Goal: Task Accomplishment & Management: Use online tool/utility

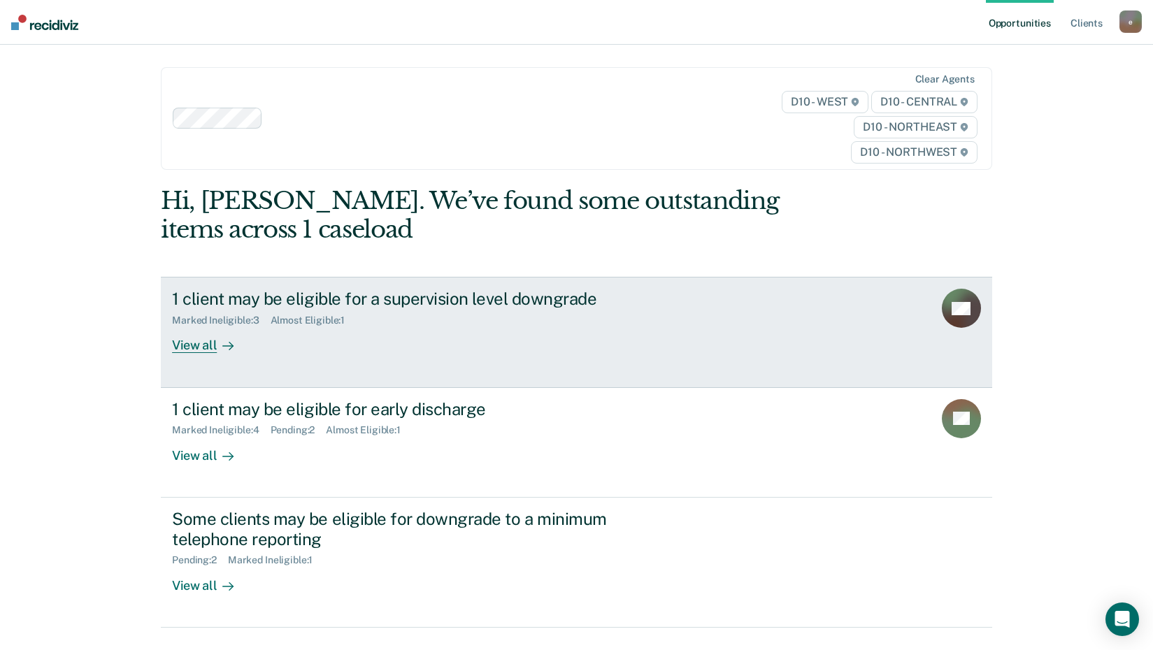
click at [172, 342] on div "View all" at bounding box center [211, 340] width 78 height 27
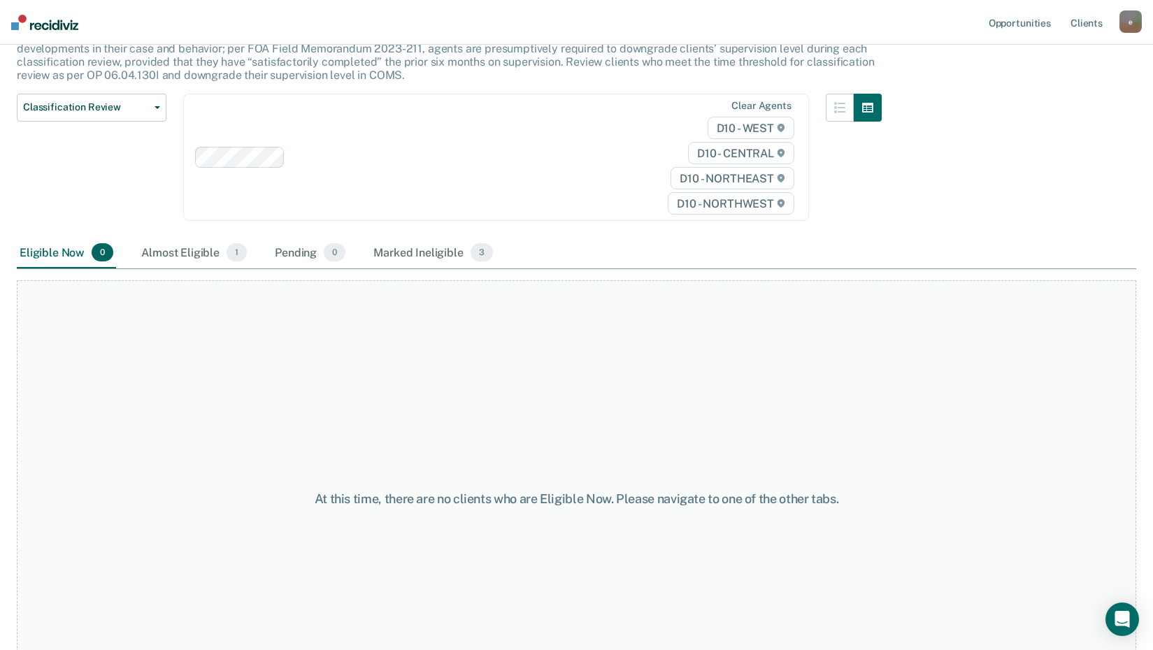
scroll to position [140, 0]
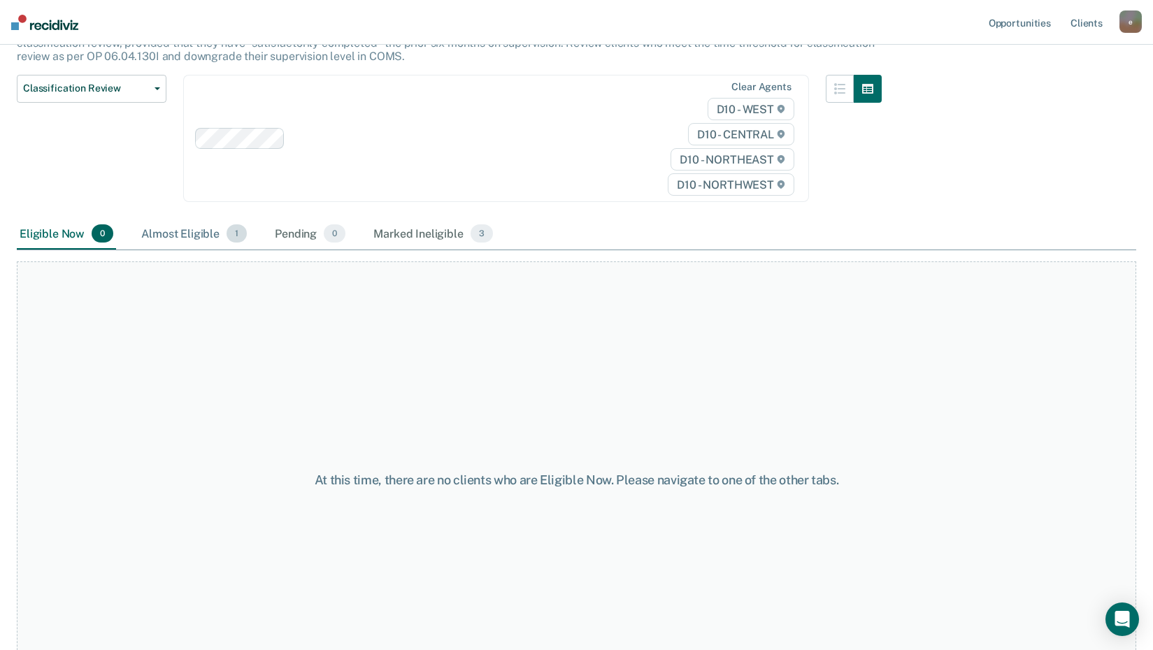
click at [157, 232] on div "Almost Eligible 1" at bounding box center [193, 234] width 111 height 31
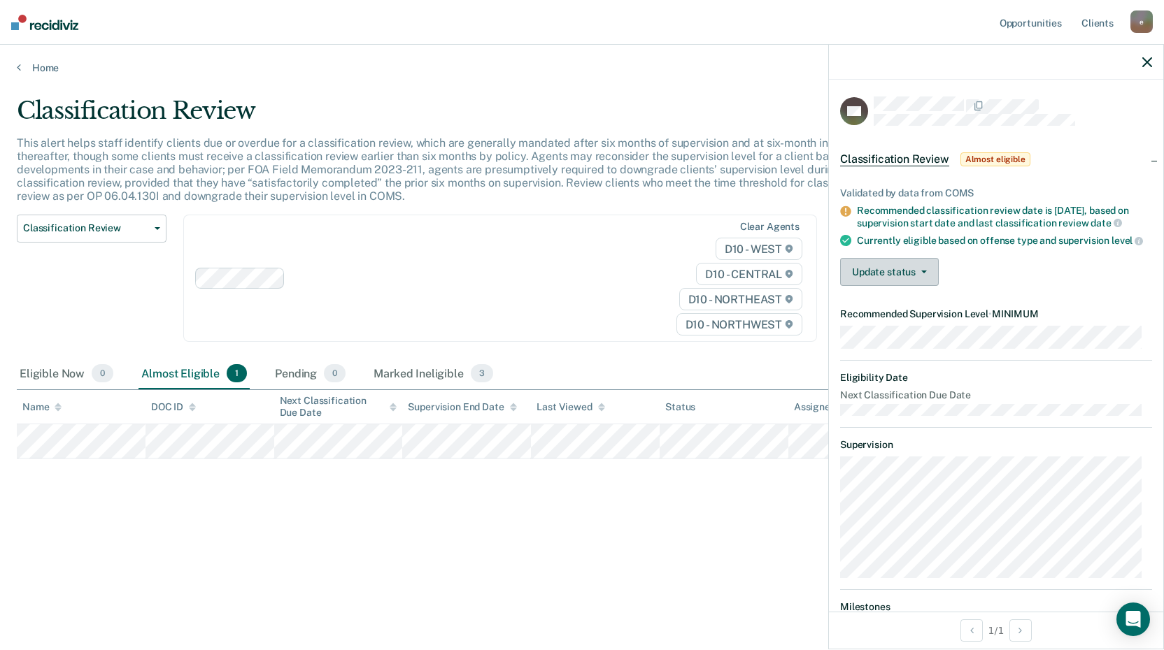
click at [916, 273] on span "button" at bounding box center [921, 272] width 11 height 3
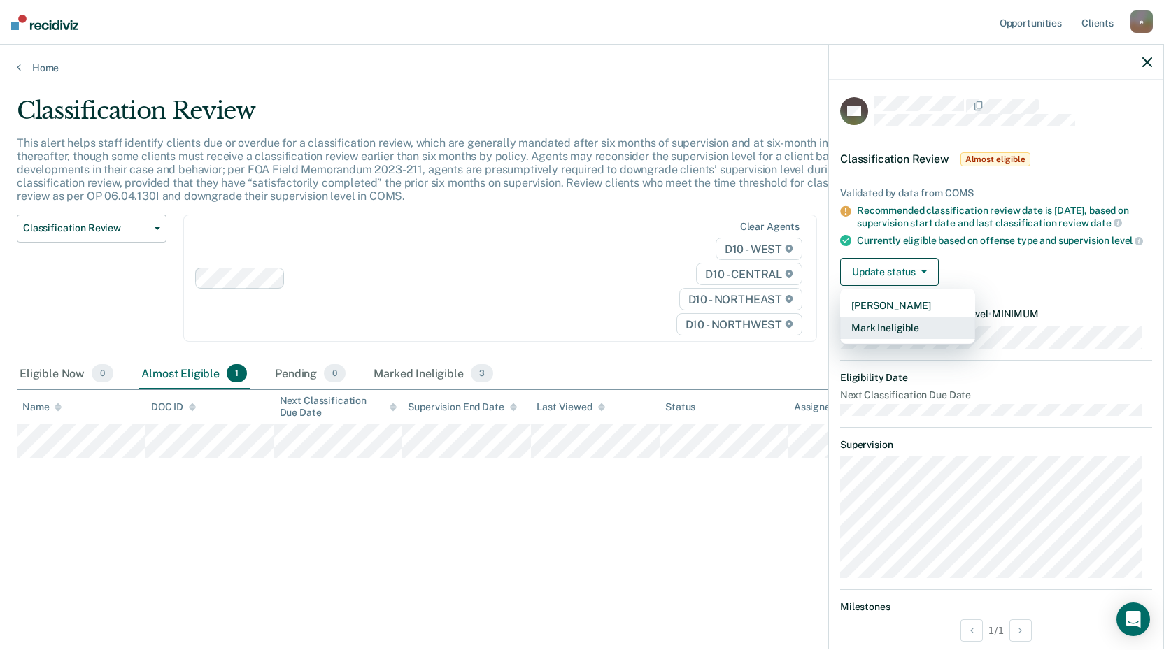
click at [899, 339] on button "Mark Ineligible" at bounding box center [907, 328] width 135 height 22
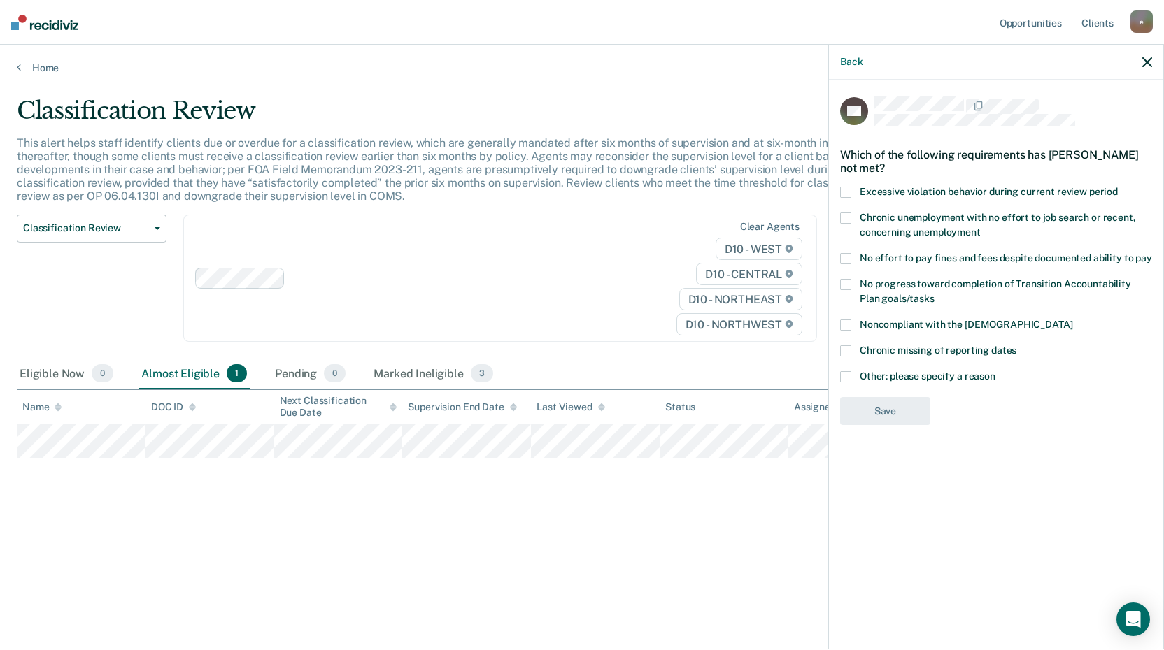
click at [847, 380] on span at bounding box center [845, 376] width 11 height 11
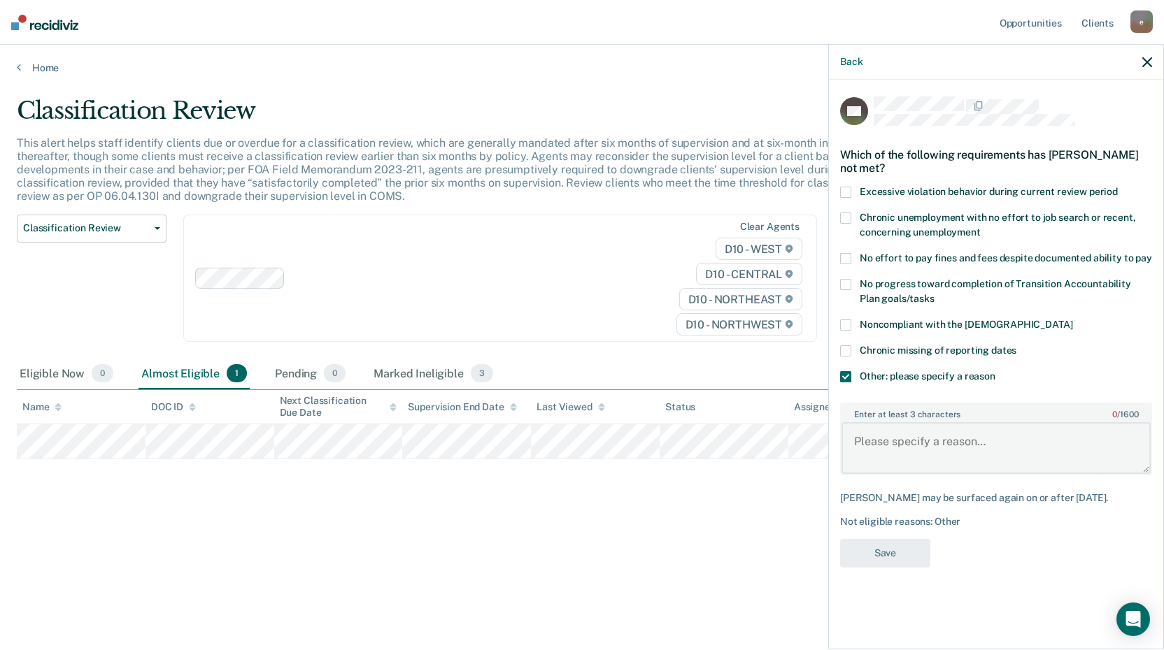
click at [863, 441] on textarea "Enter at least 3 characters 0 / 1600" at bounding box center [995, 448] width 309 height 52
type textarea "Failed to pay restitution."
